Goal: Register for event/course

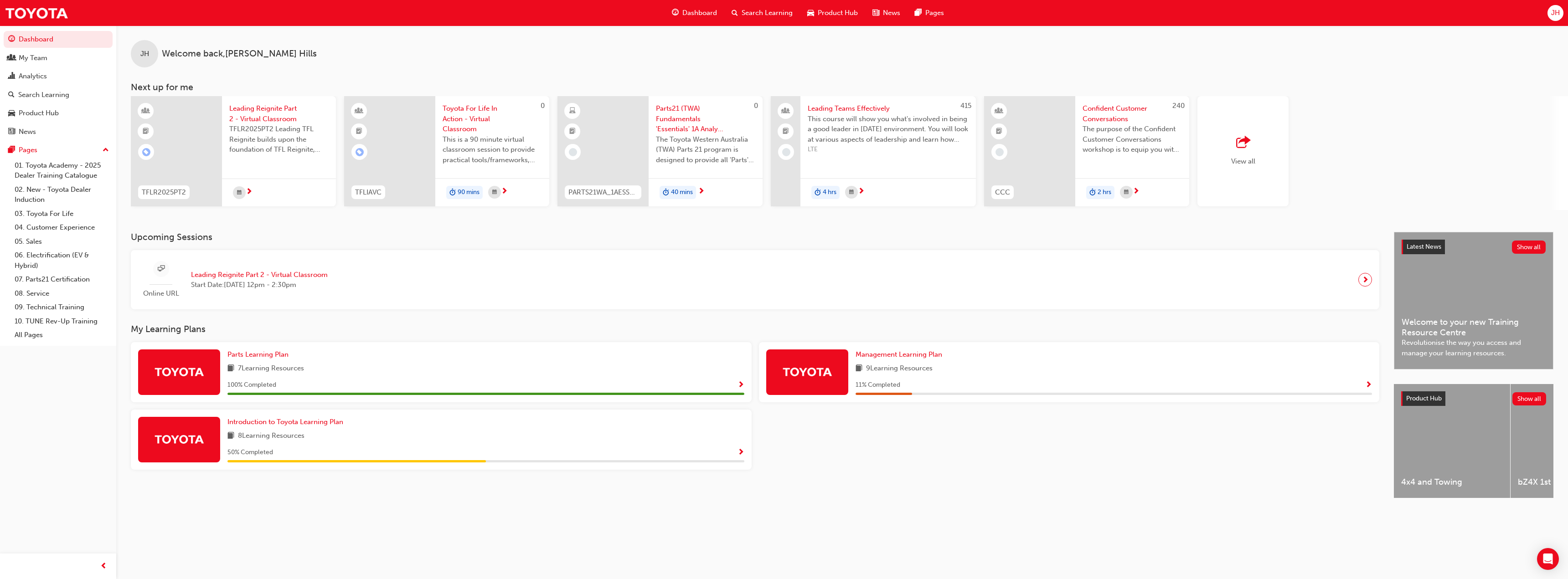
click at [238, 284] on span "Start Date: [DATE] 12pm - 2:30pm" at bounding box center [259, 285] width 137 height 10
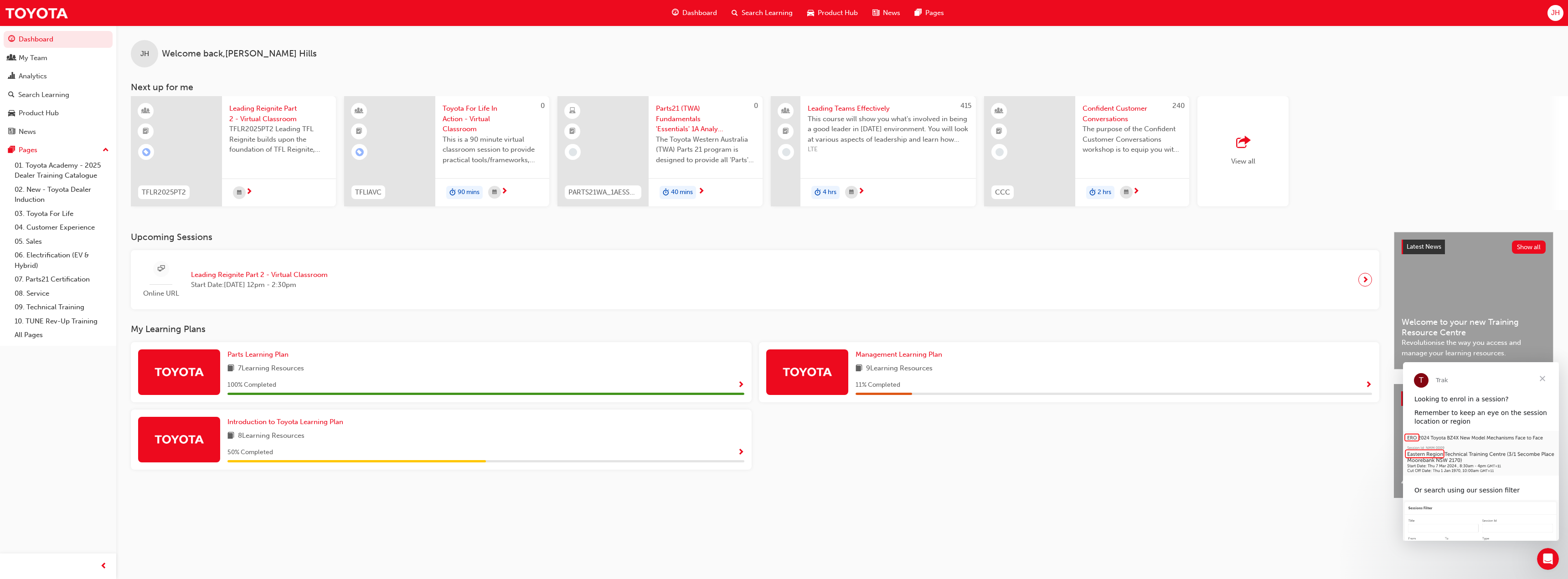
click at [929, 455] on div at bounding box center [1070, 443] width 628 height 67
click at [869, 475] on div at bounding box center [1070, 443] width 628 height 67
click at [821, 506] on div "Upcoming Sessions Online URL Leading Reignite Part 2 - Virtual Classroom Start …" at bounding box center [762, 373] width 1263 height 283
click at [834, 464] on div at bounding box center [1070, 443] width 628 height 67
click at [869, 468] on div at bounding box center [1070, 443] width 628 height 67
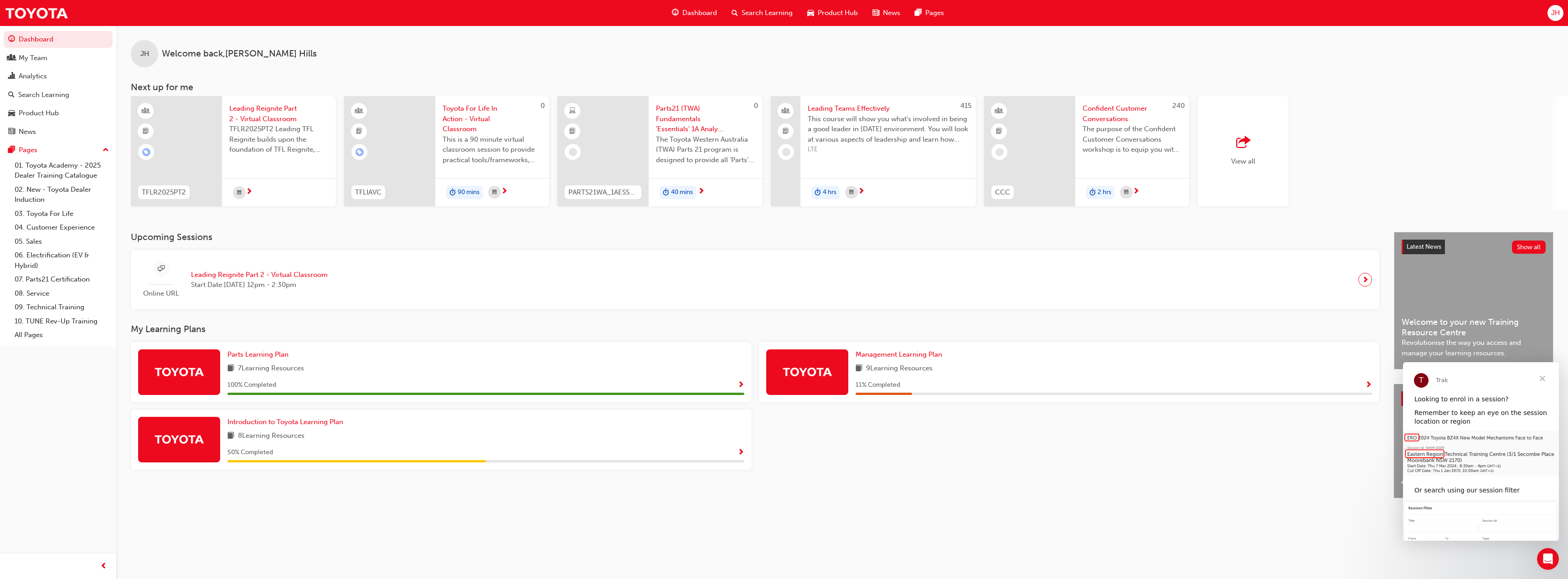
click at [869, 468] on div at bounding box center [1070, 443] width 628 height 67
click at [684, 50] on div "JH Welcome back , [PERSON_NAME]" at bounding box center [842, 46] width 1452 height 42
click at [891, 503] on div "Upcoming Sessions Online URL Leading Reignite Part 2 - Virtual Classroom Start …" at bounding box center [762, 373] width 1263 height 283
